Goal: Information Seeking & Learning: Learn about a topic

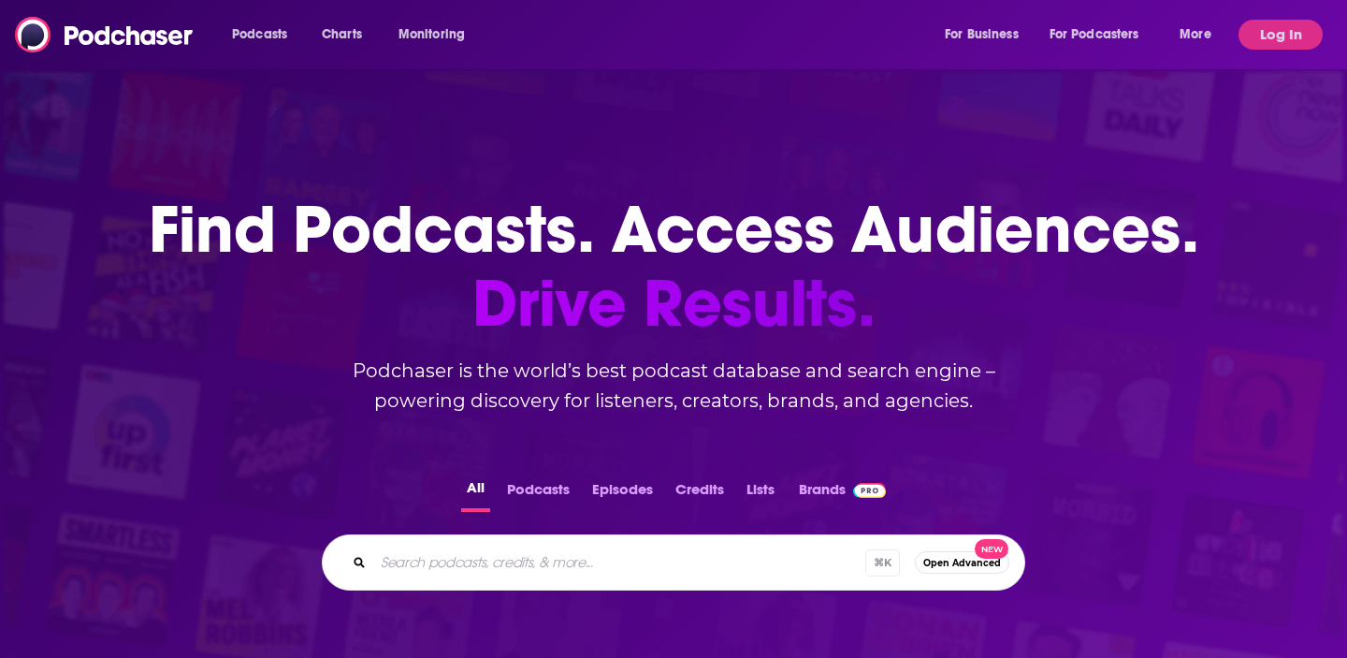
click at [609, 36] on div "Podcasts Charts Monitoring For Business For Podcasters More" at bounding box center [724, 35] width 1010 height 30
click at [1274, 31] on button "Log In" at bounding box center [1281, 35] width 84 height 30
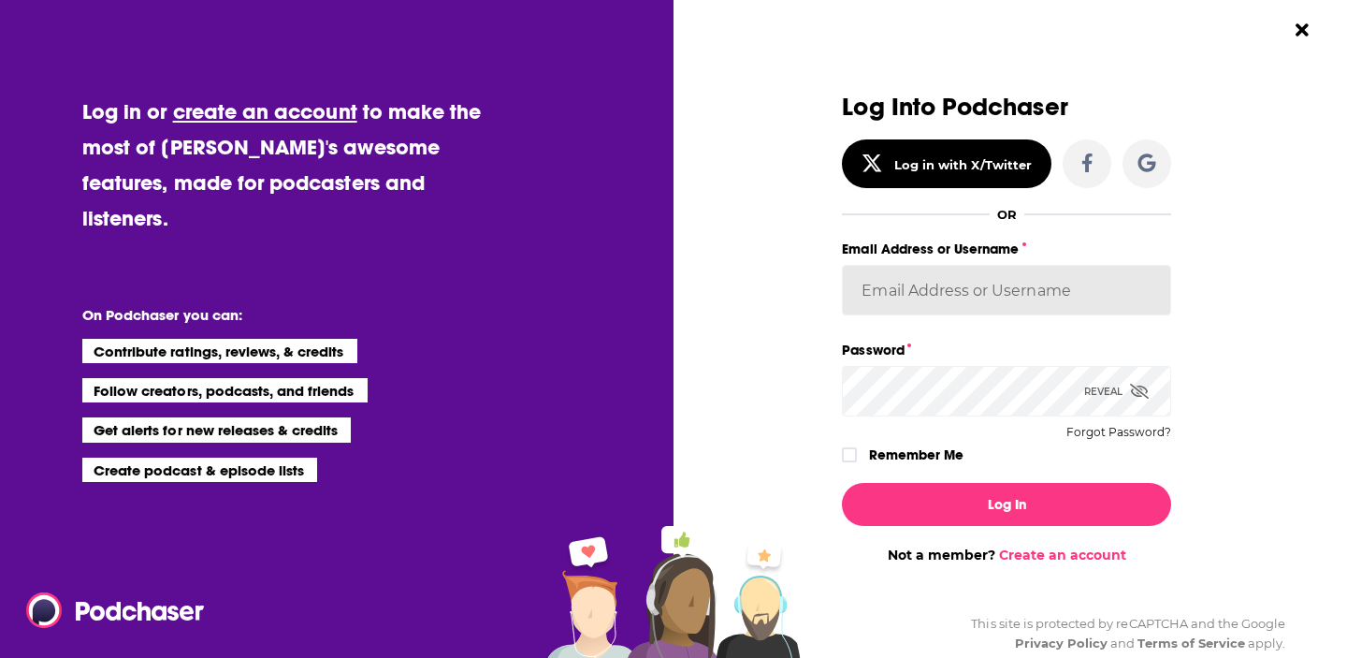
type input "[EMAIL_ADDRESS][DOMAIN_NAME]"
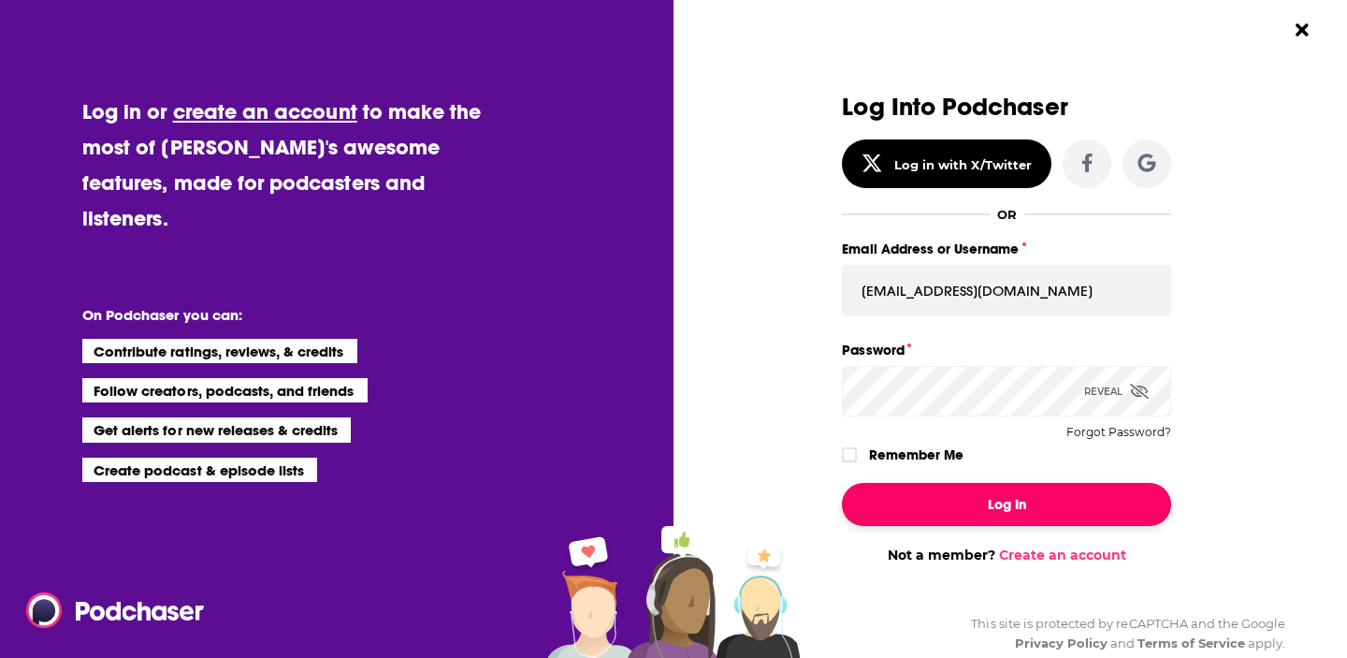
click at [961, 486] on button "Log In" at bounding box center [1006, 504] width 329 height 43
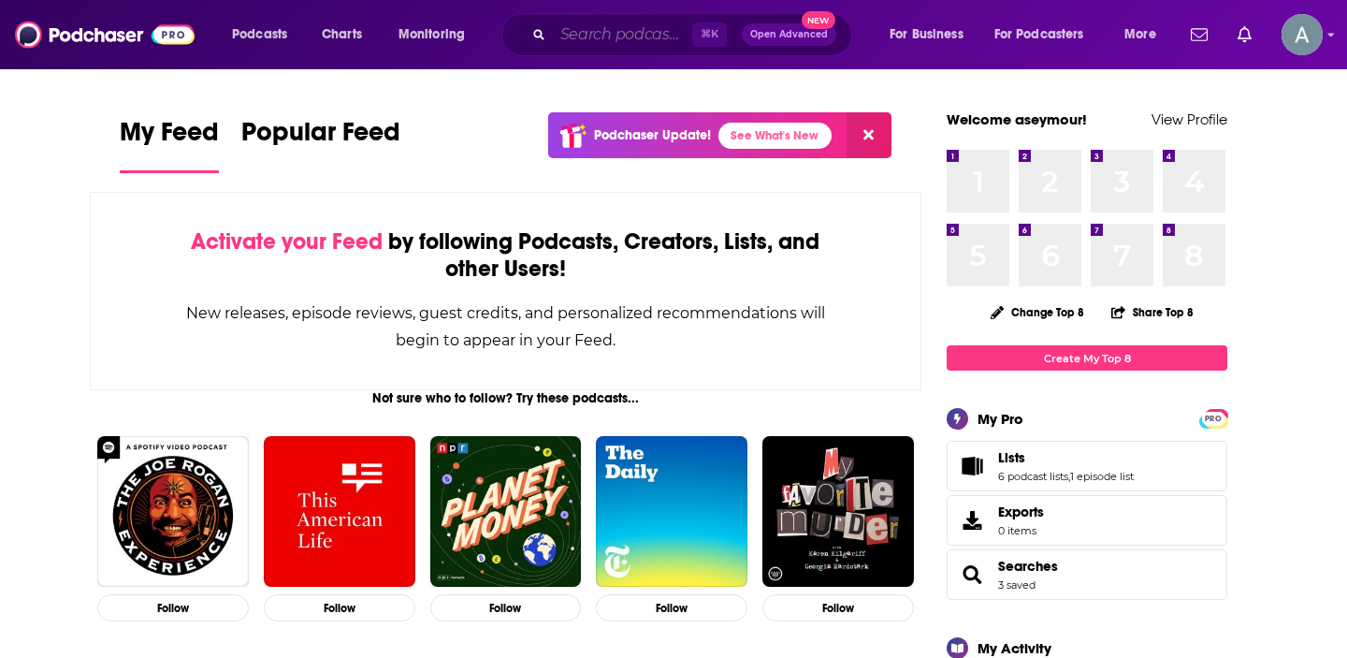
click at [578, 28] on input "Search podcasts, credits, & more..." at bounding box center [622, 35] width 139 height 30
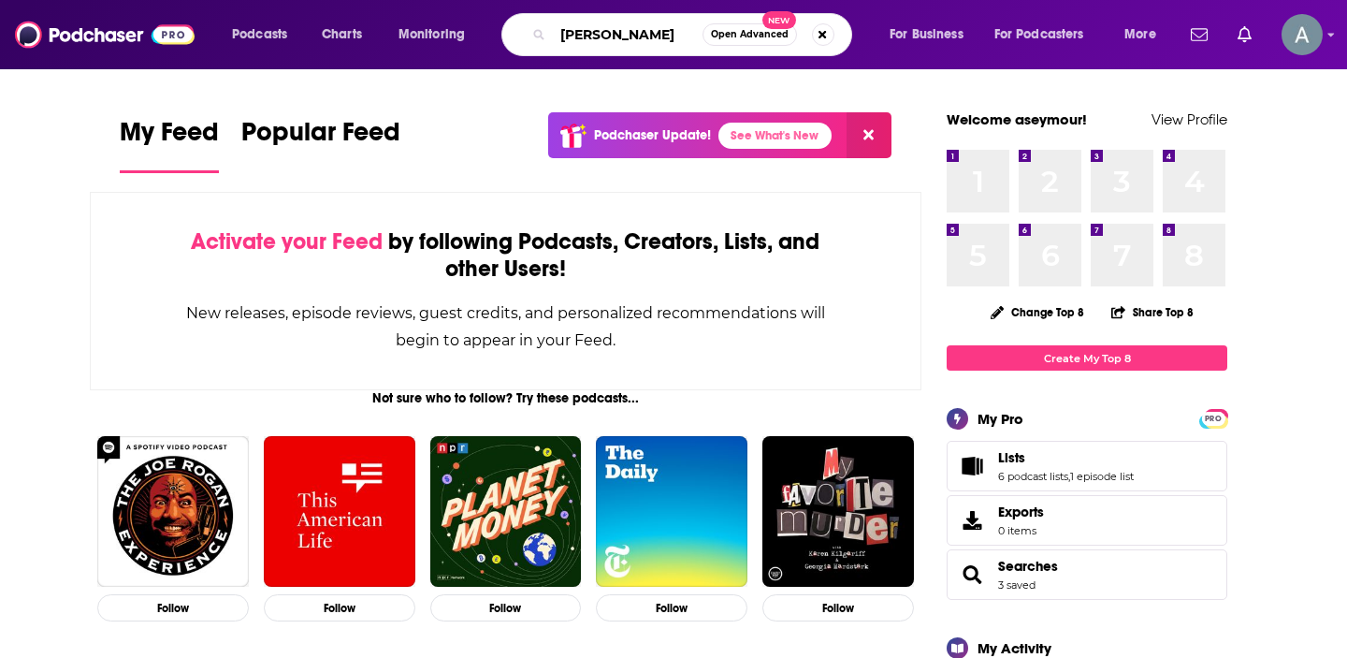
type input "[PERSON_NAME]"
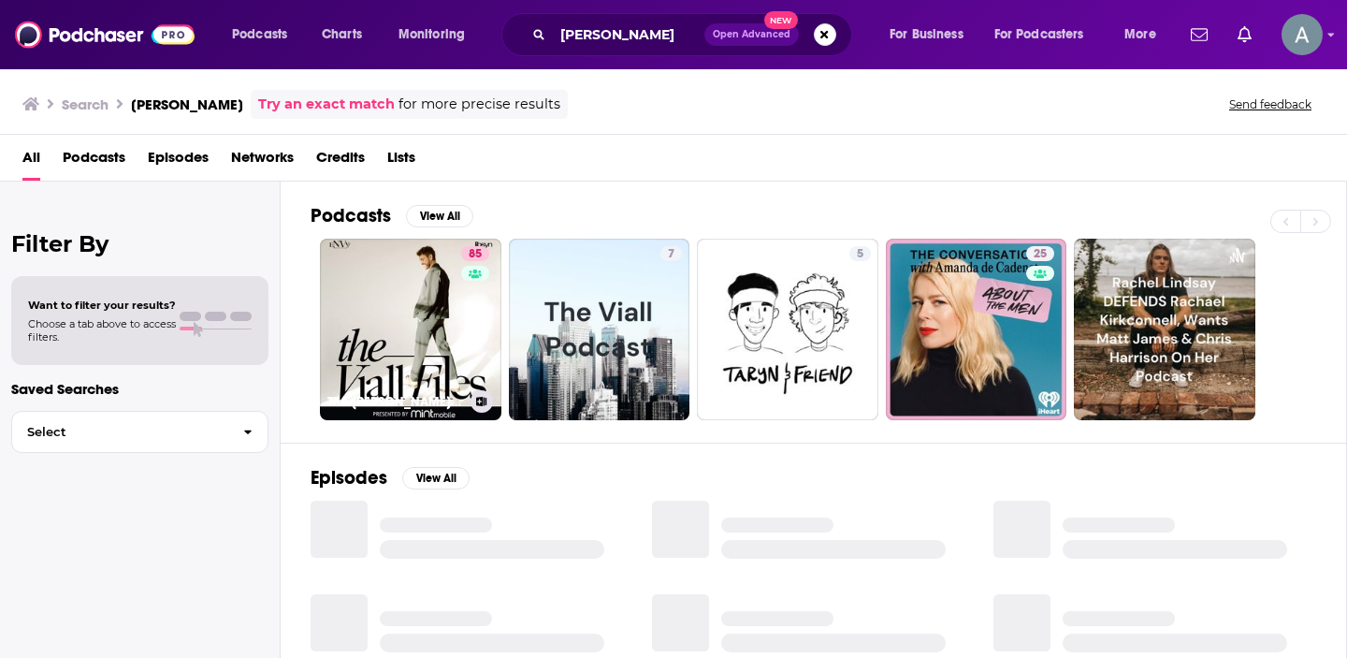
click at [386, 287] on link "85 The [PERSON_NAME] Files" at bounding box center [410, 329] width 181 height 181
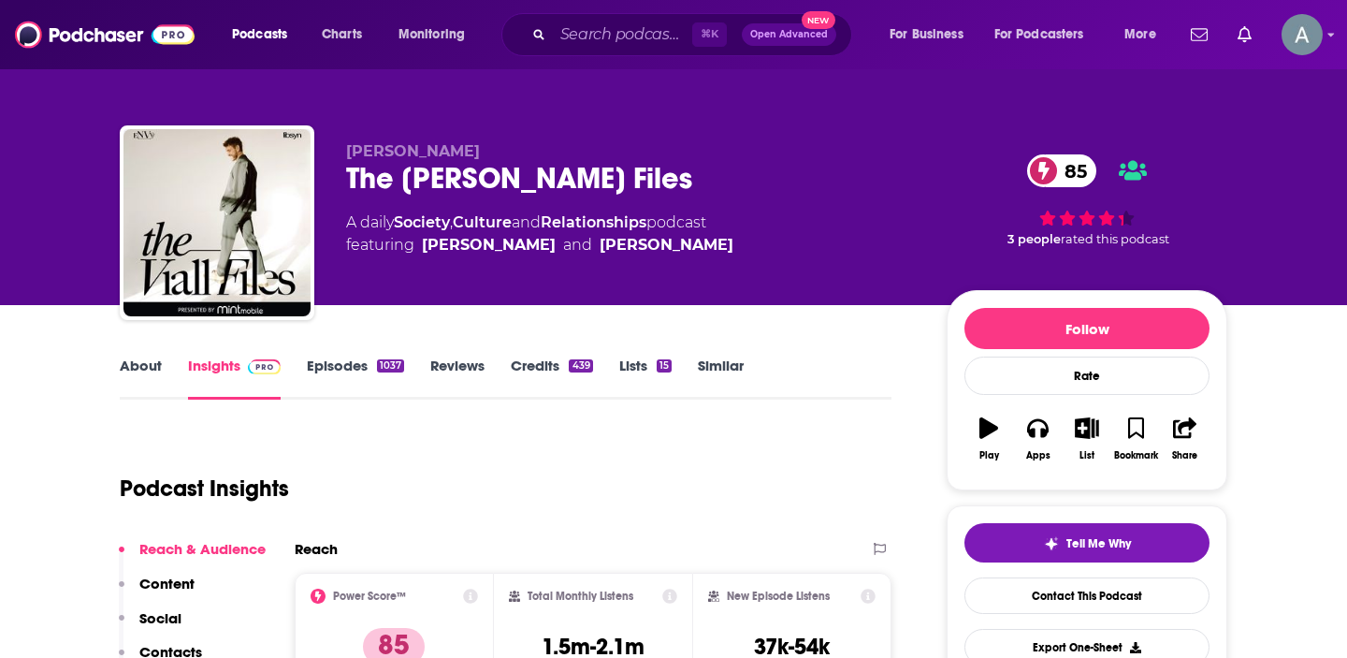
click at [326, 362] on link "Episodes 1037" at bounding box center [355, 377] width 97 height 43
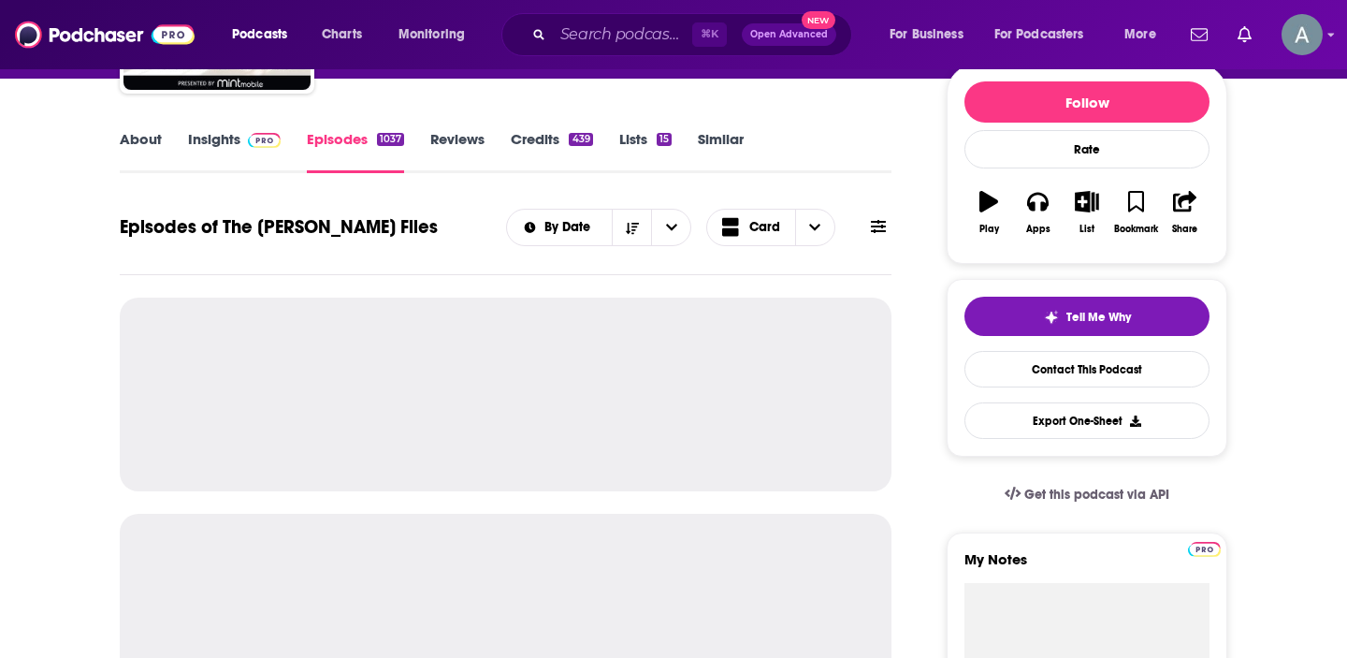
scroll to position [254, 0]
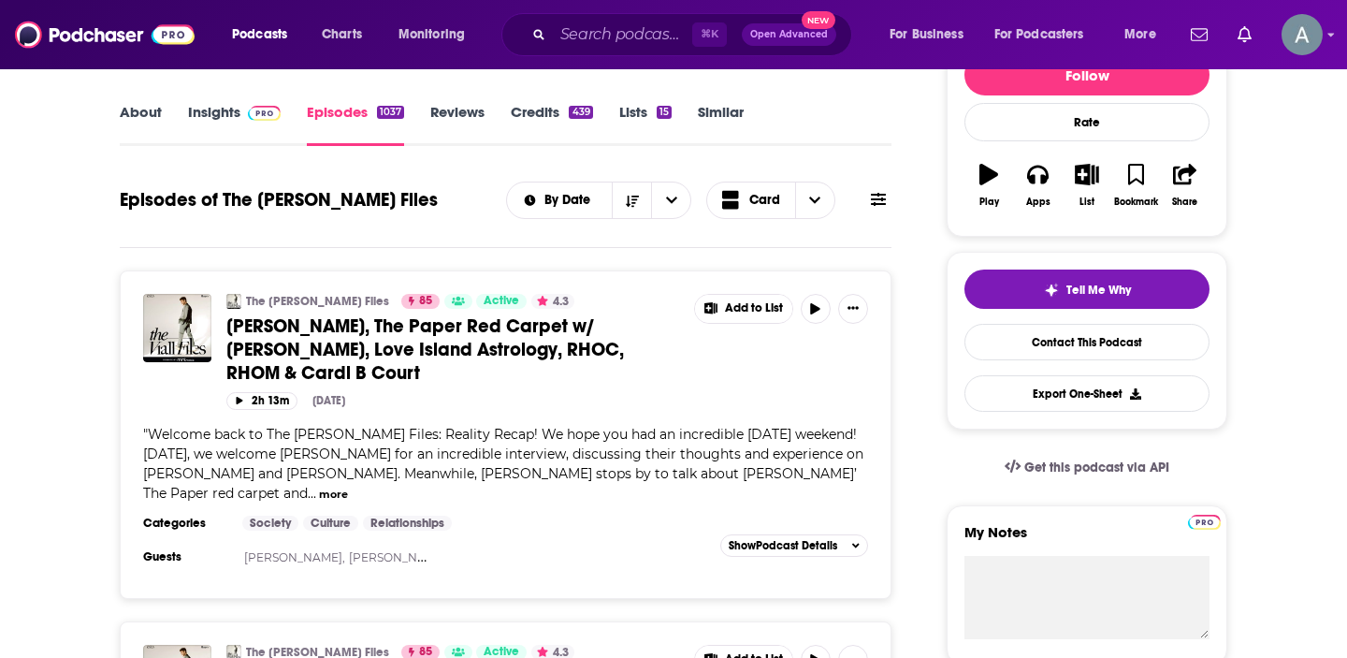
click at [345, 346] on span "[PERSON_NAME], The Paper Red Carpet w/ [PERSON_NAME], Love Island Astrology, RH…" at bounding box center [425, 349] width 398 height 70
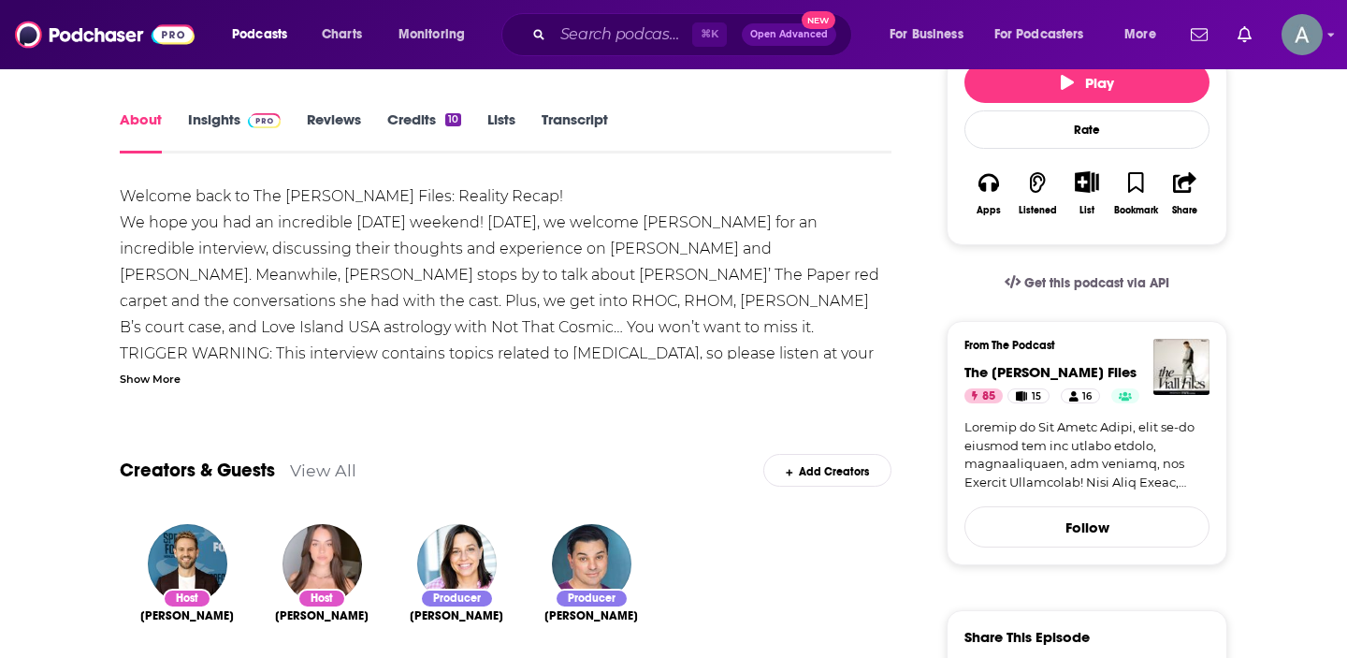
scroll to position [161, 0]
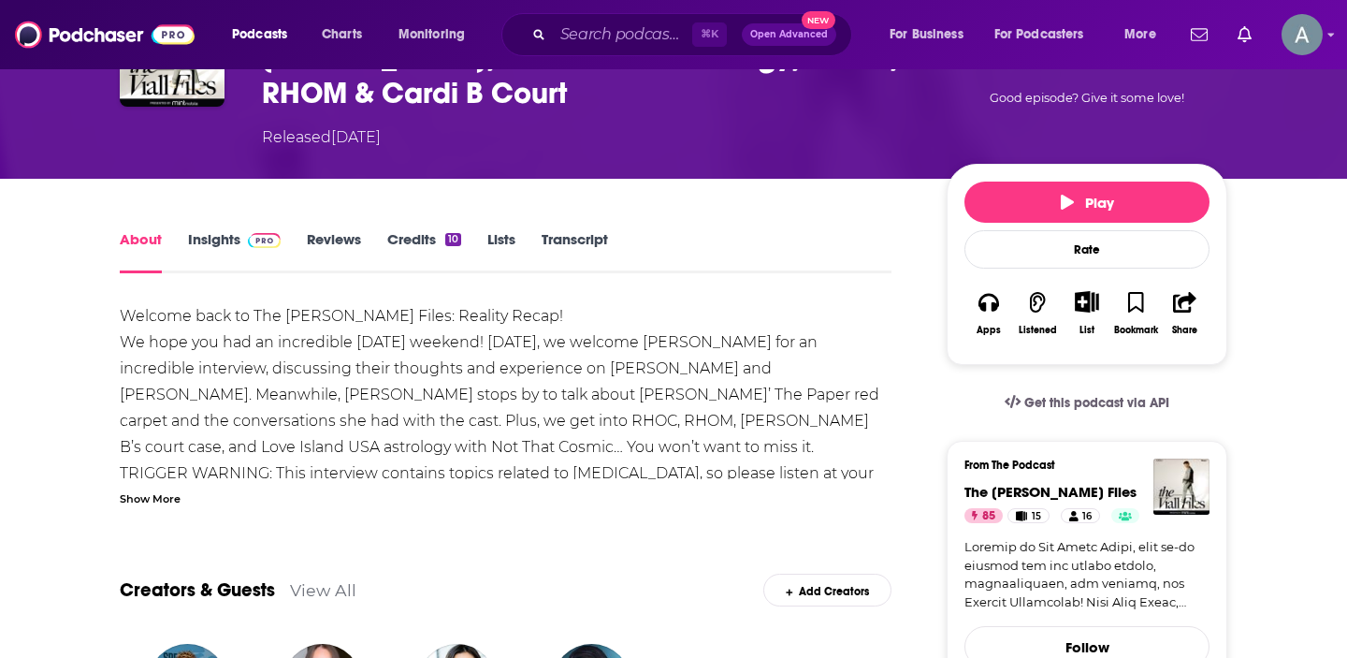
click at [598, 240] on link "Transcript" at bounding box center [575, 251] width 66 height 43
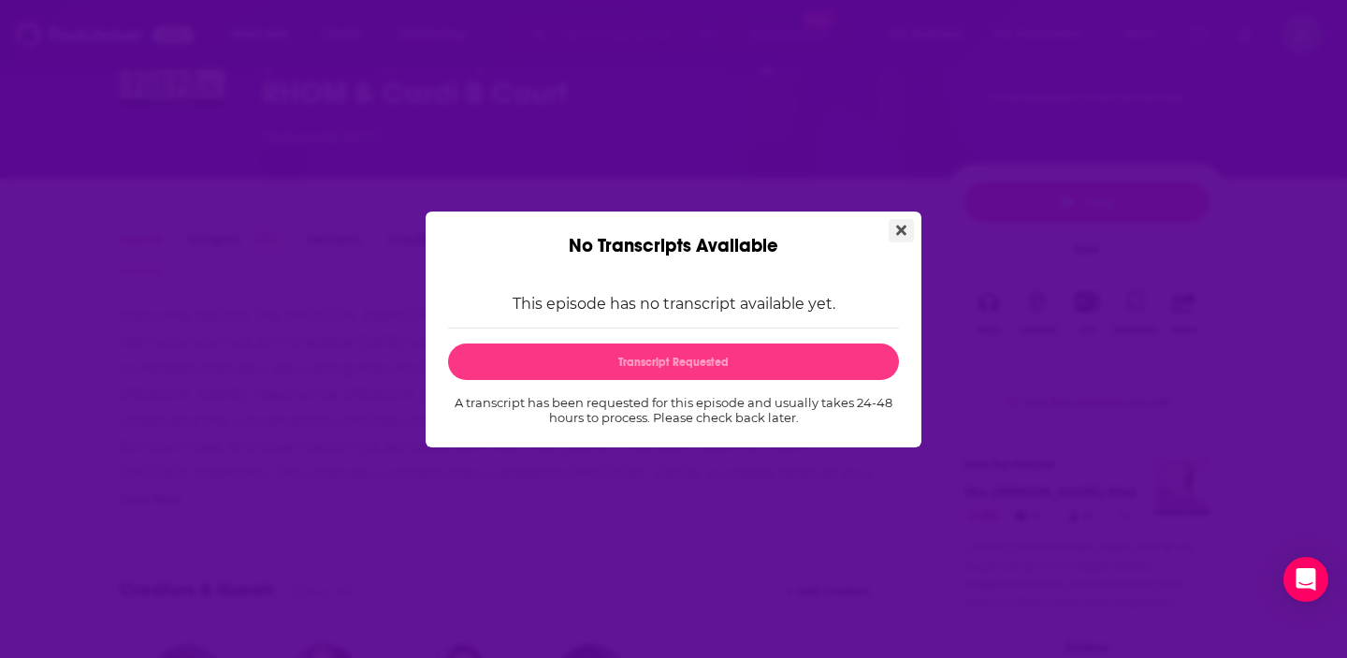
click at [905, 229] on icon "Close" at bounding box center [901, 230] width 10 height 15
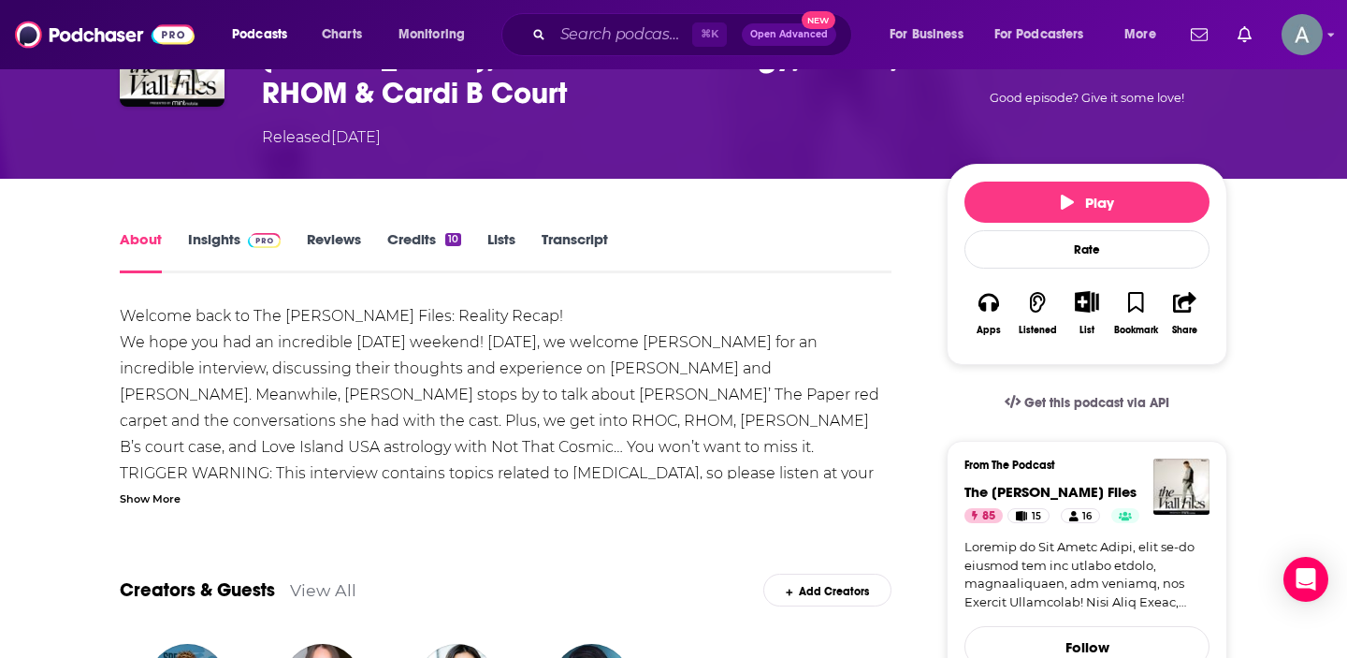
scroll to position [161, 0]
